Goal: Find specific page/section: Find specific page/section

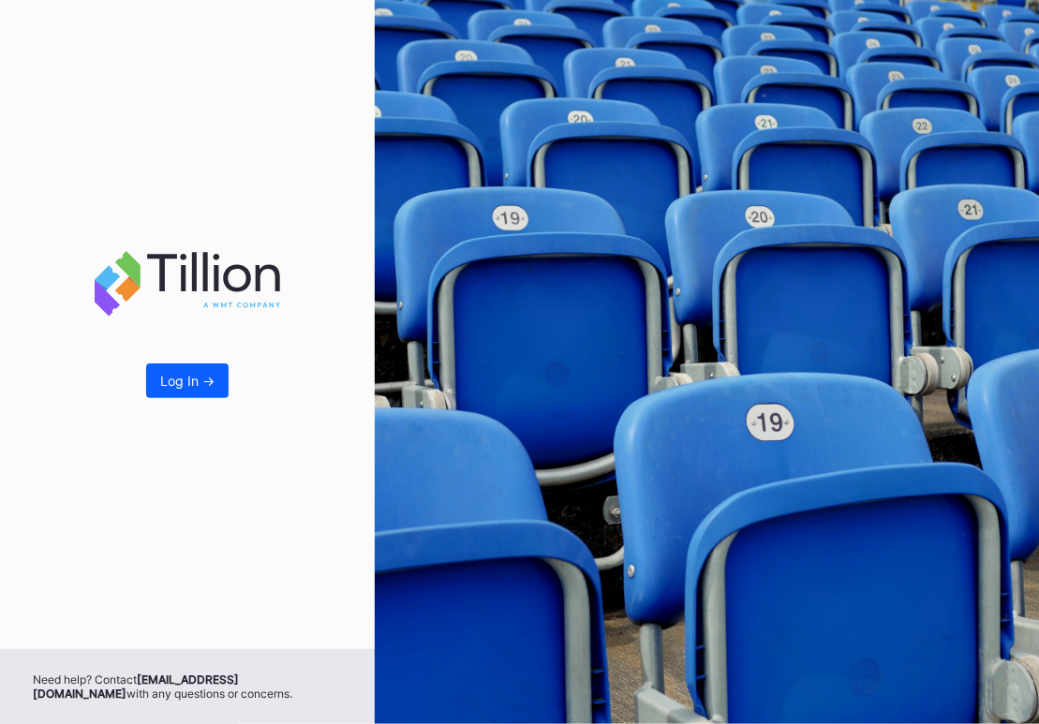
click at [228, 376] on div "Log In ->" at bounding box center [187, 324] width 375 height 649
click at [196, 389] on div "Log In ->" at bounding box center [187, 381] width 54 height 16
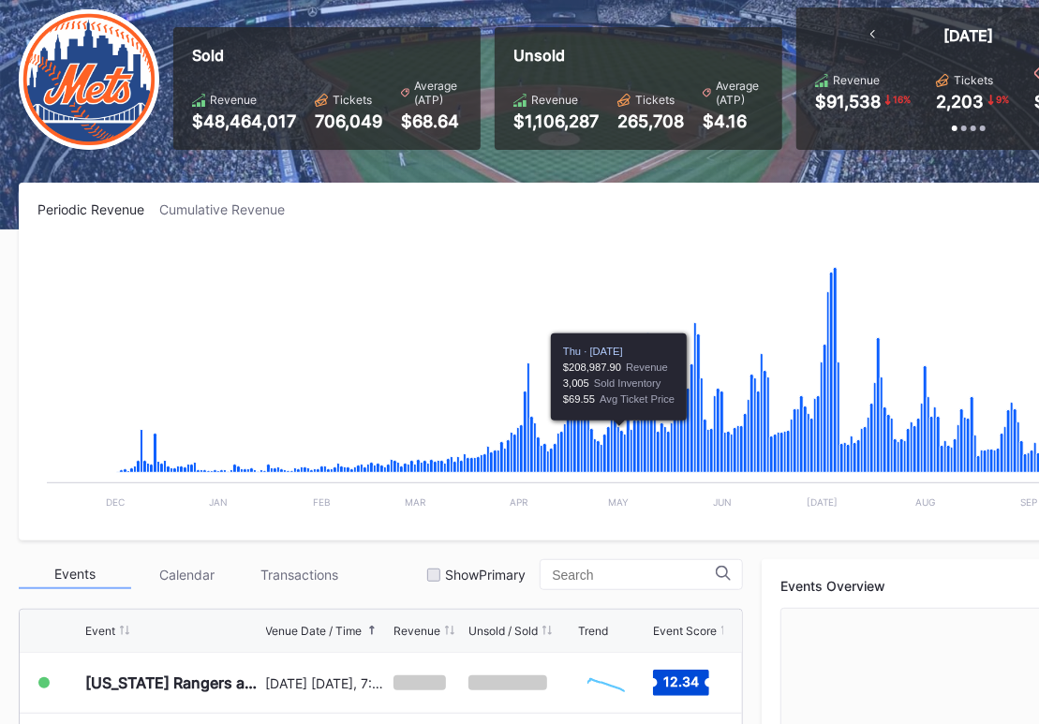
scroll to position [375, 0]
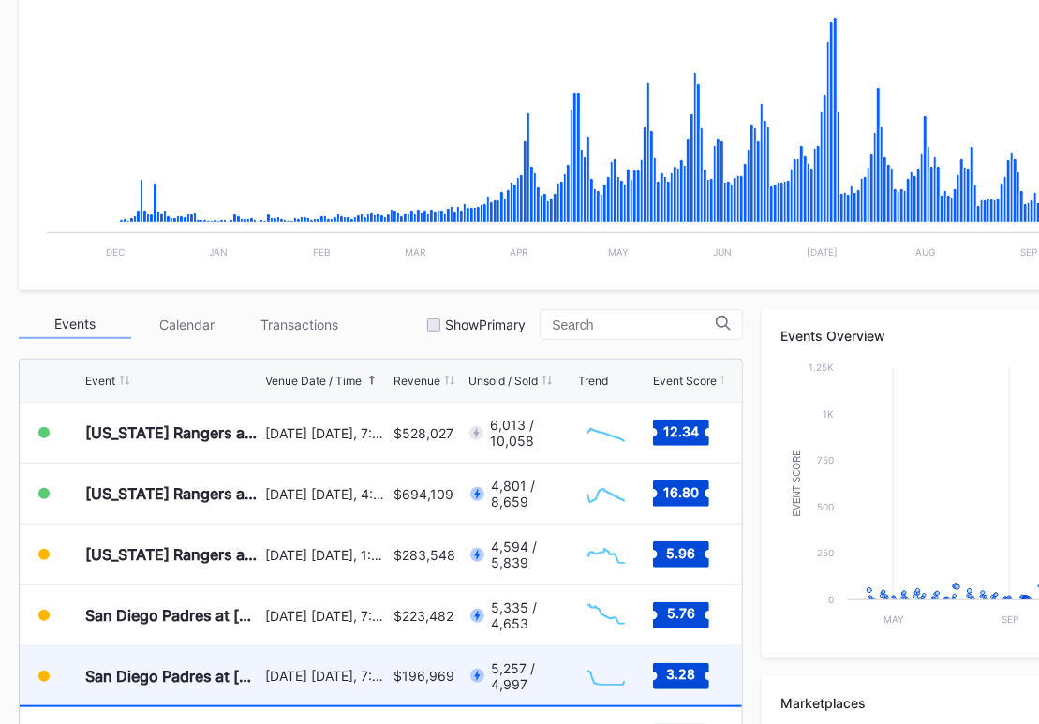
click at [141, 668] on div "San Diego Padres at [US_STATE] Mets" at bounding box center [173, 676] width 176 height 19
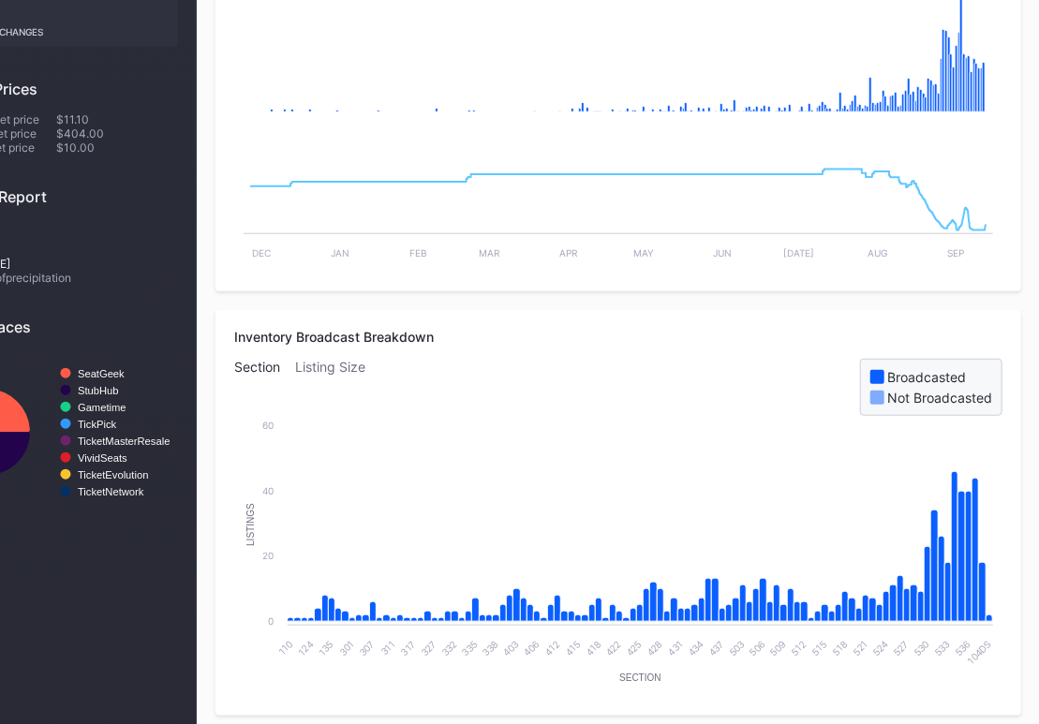
scroll to position [0, 84]
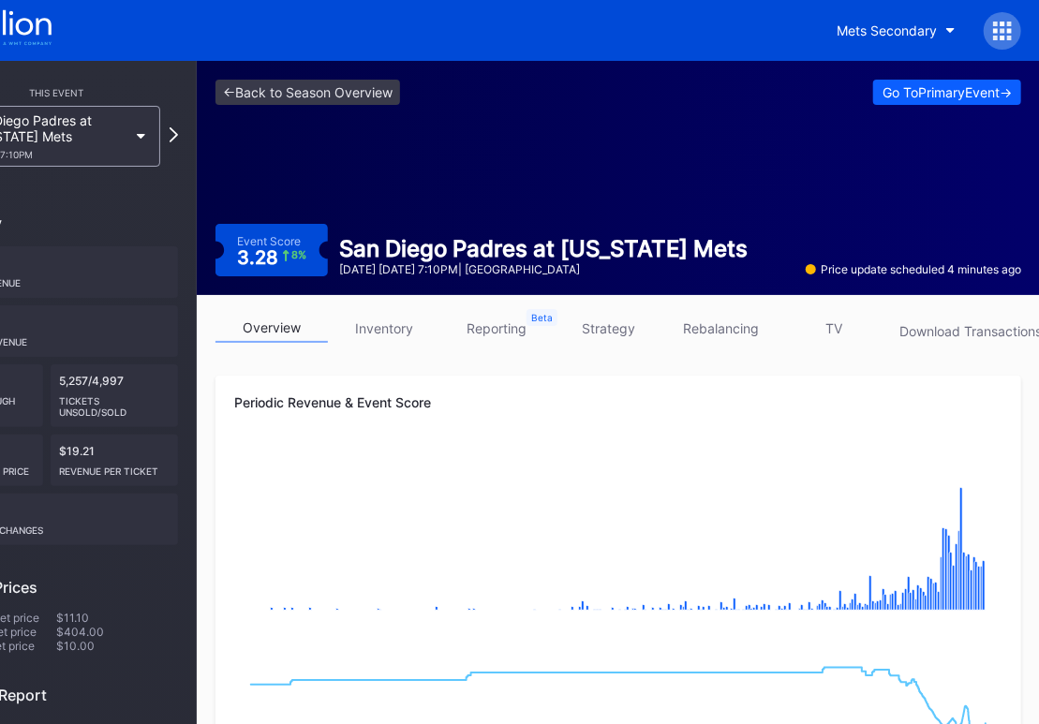
click at [368, 322] on link "inventory" at bounding box center [384, 328] width 112 height 29
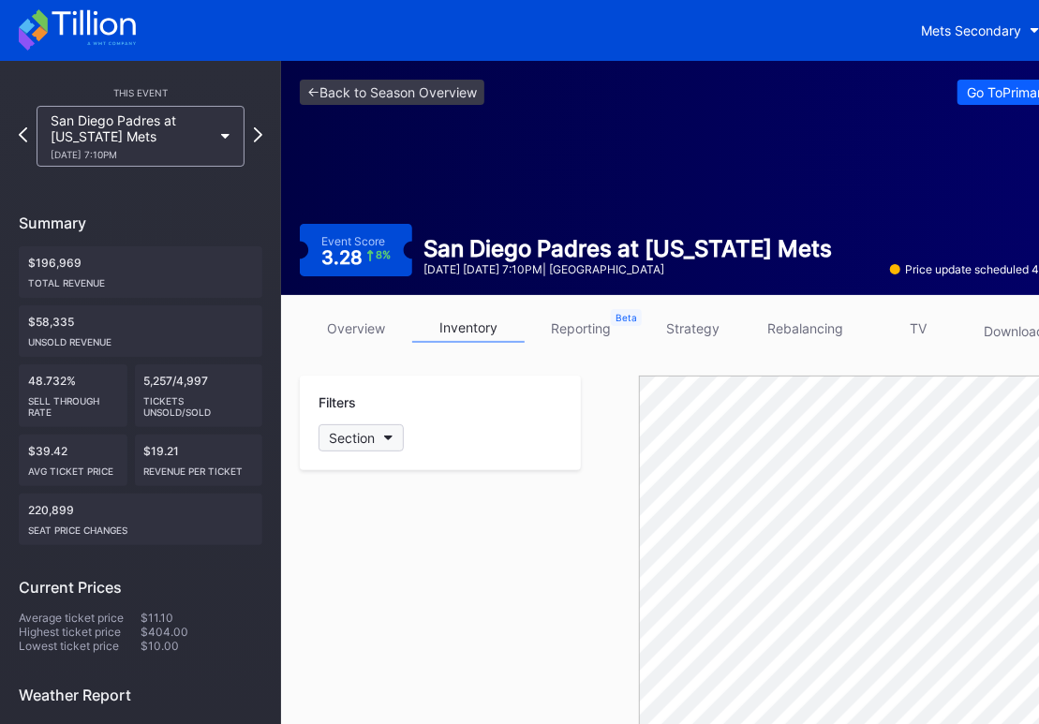
click at [357, 445] on div "Section" at bounding box center [352, 438] width 46 height 16
